Goal: Complete application form: Complete application form

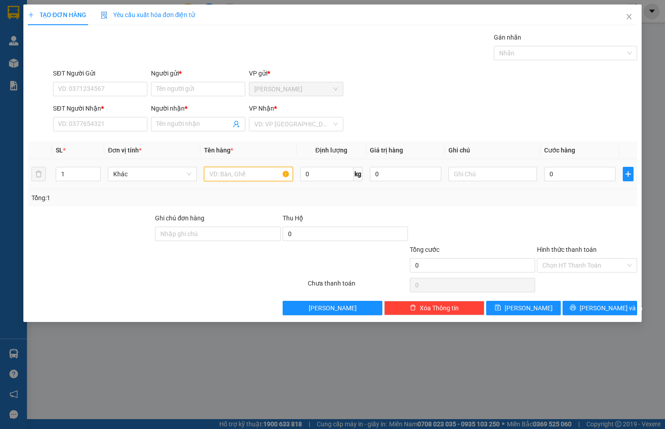
drag, startPoint x: 245, startPoint y: 173, endPoint x: 251, endPoint y: 174, distance: 5.5
click at [248, 173] on input "text" at bounding box center [248, 174] width 89 height 14
type input "THÙNG XỐP"
click at [582, 168] on input "0" at bounding box center [579, 174] width 71 height 14
type input "5"
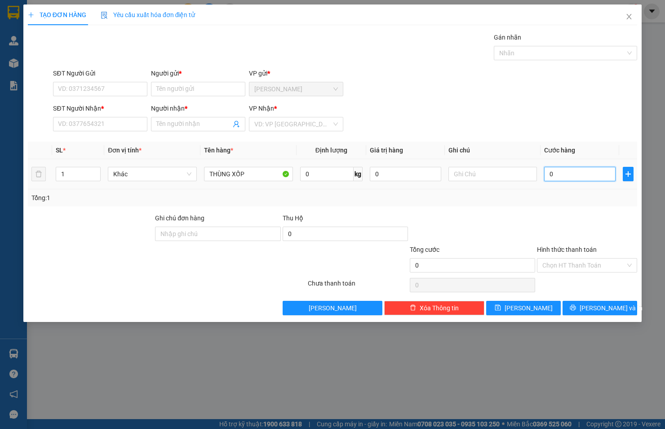
type input "5"
type input "50"
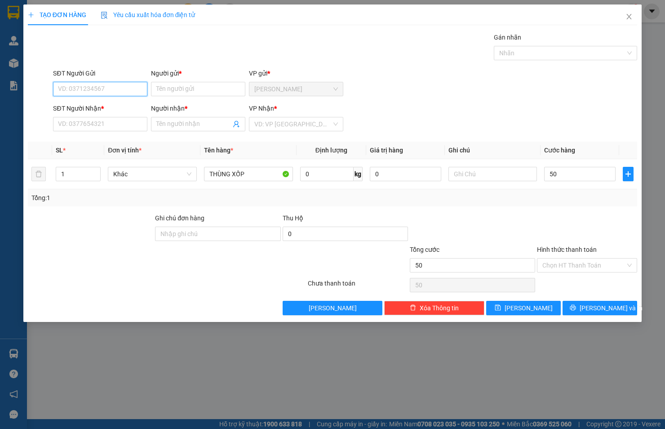
type input "50.000"
click at [97, 85] on input "SĐT Người Gửi" at bounding box center [100, 89] width 94 height 14
type input "0974721747"
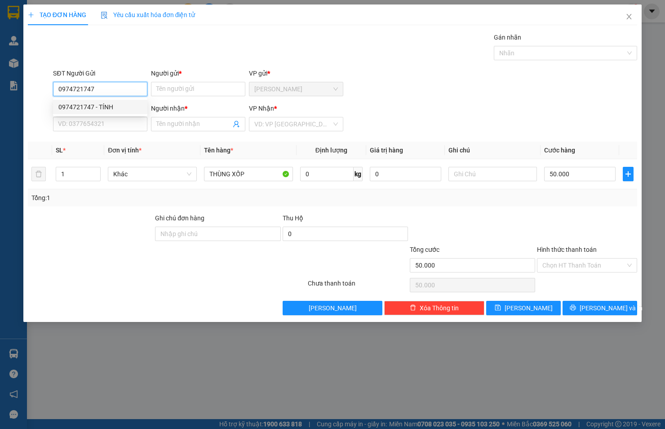
click at [75, 101] on div "0974721747 - TÍNH" at bounding box center [100, 107] width 94 height 14
type input "TÍNH"
type input "0963616909"
type input "TỈNH"
type input "0974721747"
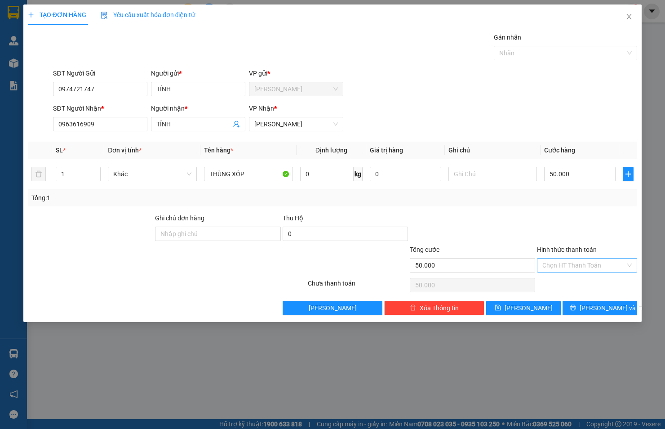
click at [595, 263] on input "Hình thức thanh toán" at bounding box center [583, 264] width 83 height 13
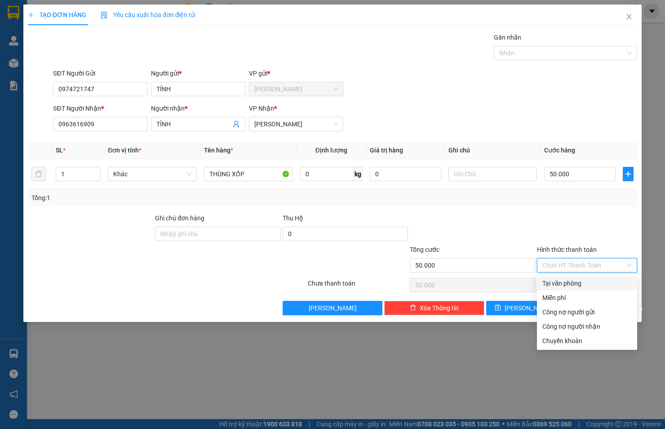
click at [574, 282] on div "Tại văn phòng" at bounding box center [586, 283] width 89 height 10
type input "0"
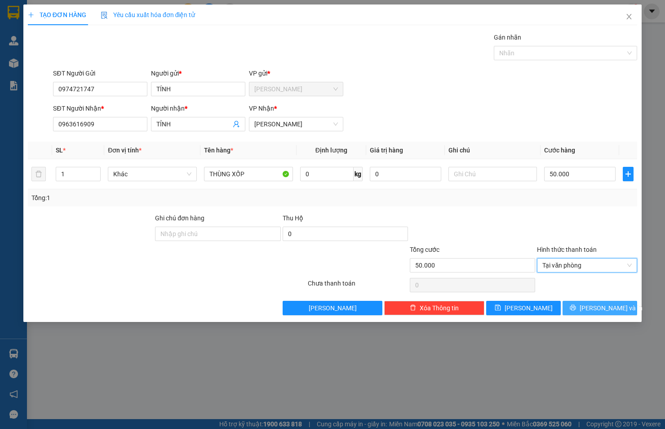
click at [589, 306] on button "[PERSON_NAME] và In" at bounding box center [599, 307] width 75 height 14
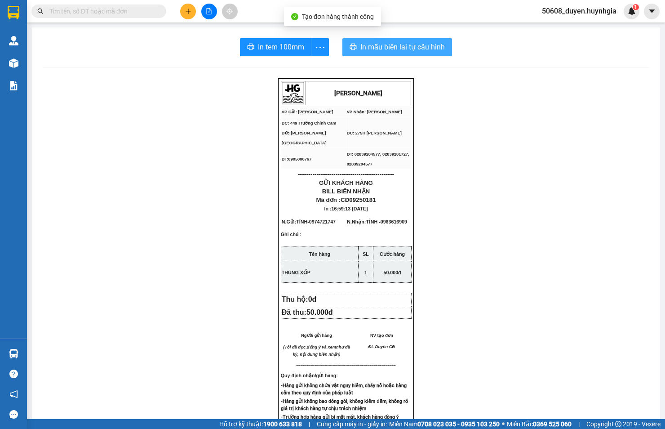
click at [367, 49] on span "In mẫu biên lai tự cấu hình" at bounding box center [402, 46] width 84 height 11
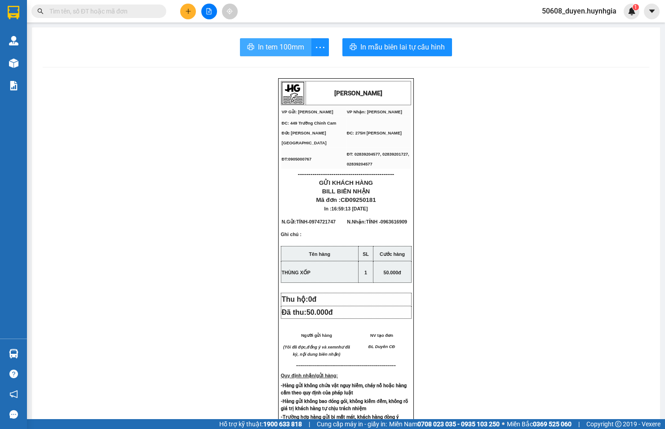
click at [282, 46] on span "In tem 100mm" at bounding box center [281, 46] width 46 height 11
click at [520, 286] on div "[PERSON_NAME] VP Gửi: Cam Đức VP Nhận: [PERSON_NAME] ĐC: 449 Trường Chinh Cam…" at bounding box center [346, 380] width 606 height 605
drag, startPoint x: 520, startPoint y: 286, endPoint x: 197, endPoint y: 162, distance: 345.9
click at [197, 162] on div "[PERSON_NAME] VP Gửi: Cam Đức VP Nhận: [PERSON_NAME] ĐC: 449 Trường Chinh Cam…" at bounding box center [346, 380] width 606 height 605
